Goal: Task Accomplishment & Management: Use online tool/utility

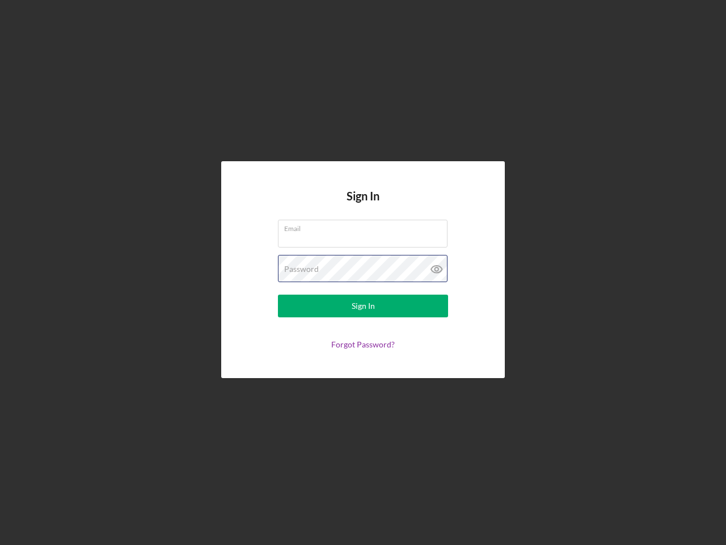
click at [363, 272] on div "Password" at bounding box center [363, 269] width 170 height 28
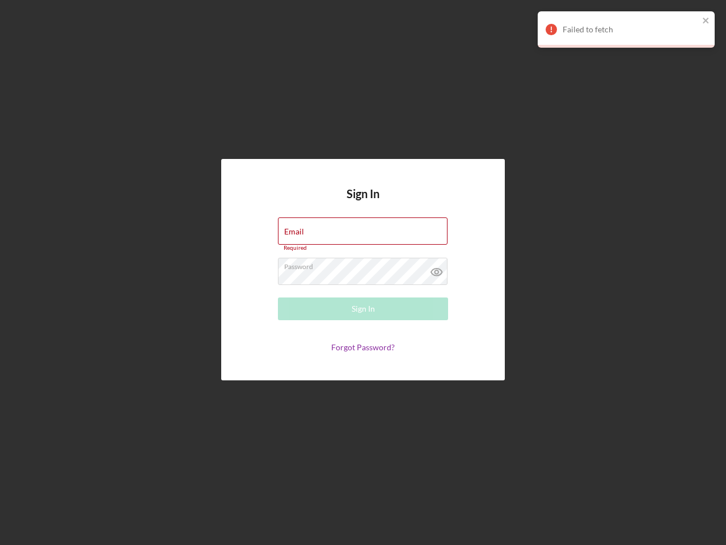
click at [437, 269] on icon at bounding box center [437, 272] width 28 height 28
